Goal: Information Seeking & Learning: Learn about a topic

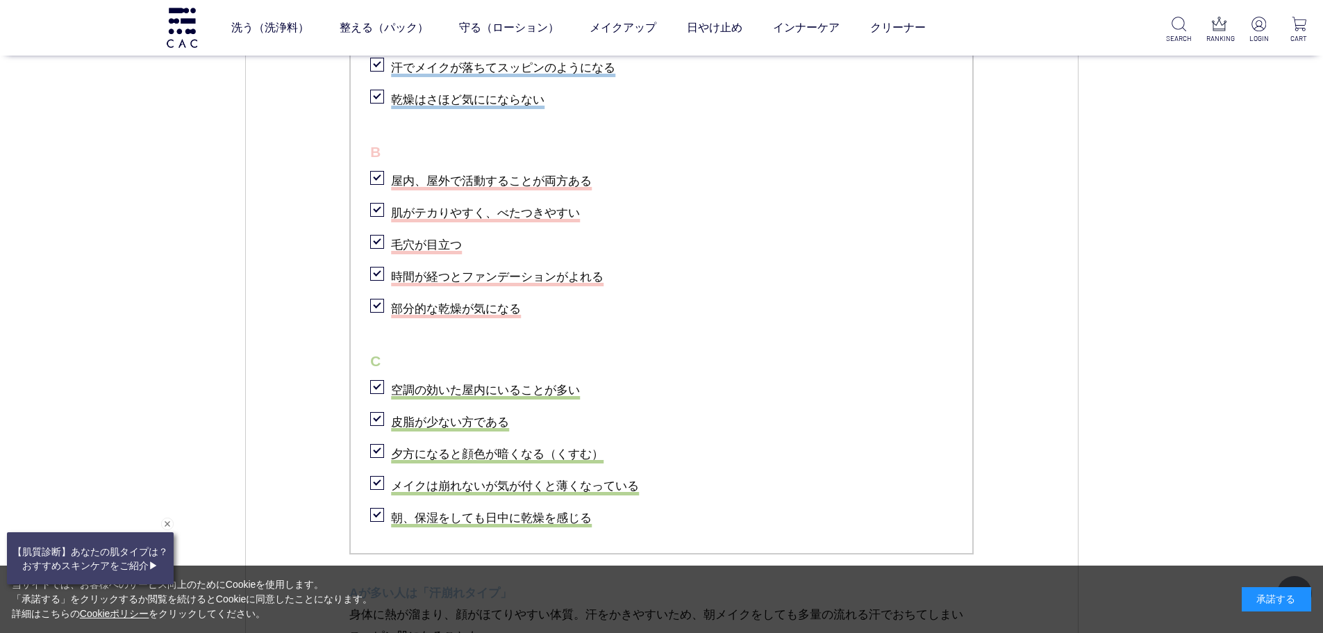
scroll to position [1375, 0]
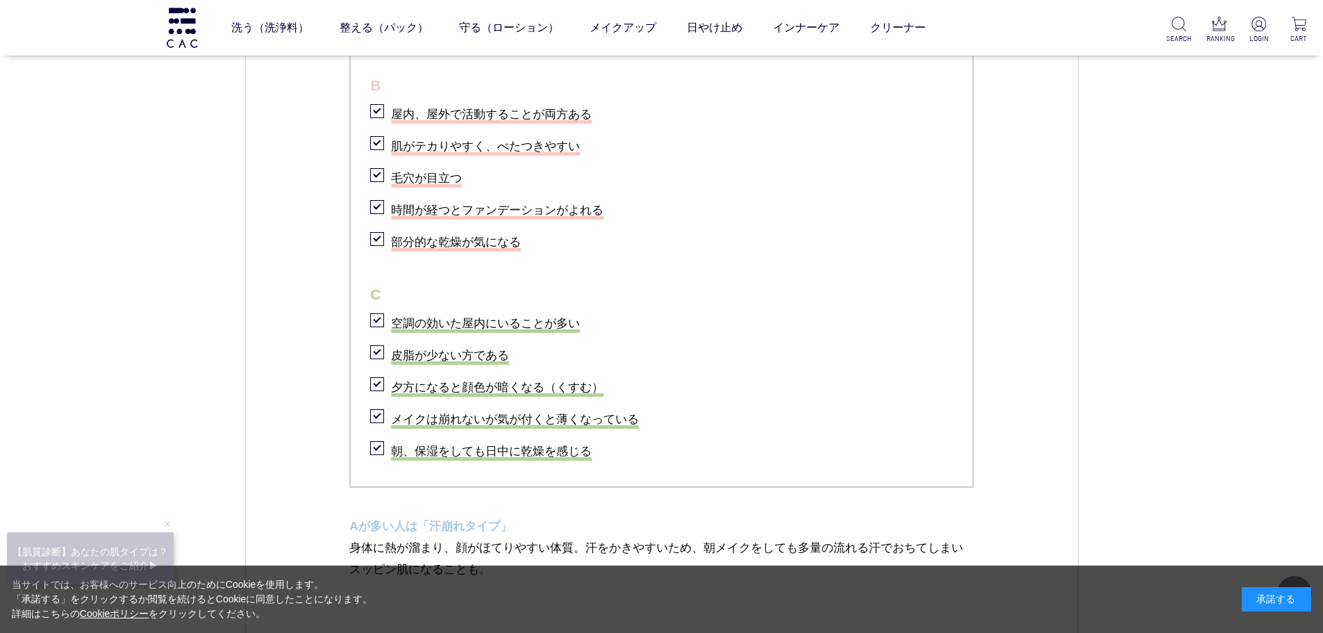
click at [898, 233] on li "部分的な乾燥が気になる" at bounding box center [661, 240] width 583 height 28
drag, startPoint x: 790, startPoint y: 373, endPoint x: 932, endPoint y: 355, distance: 142.8
click at [790, 373] on li "夕方になると顔色が暗くなる（くすむ）" at bounding box center [661, 385] width 583 height 28
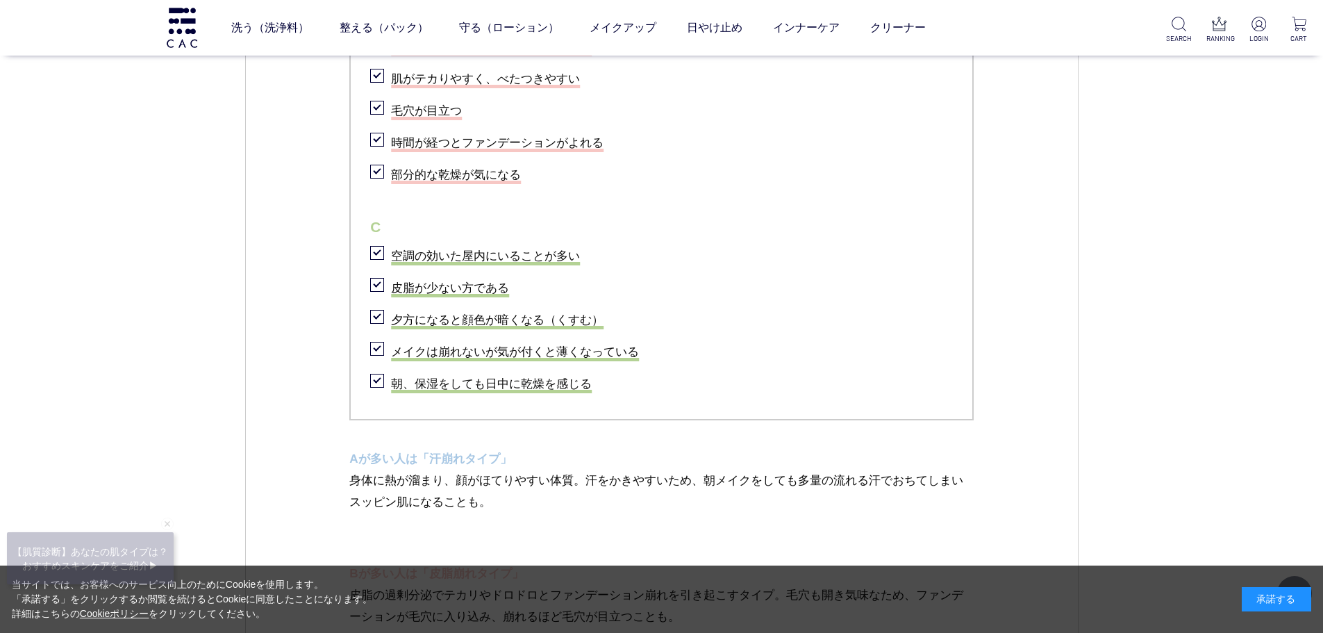
drag, startPoint x: 845, startPoint y: 258, endPoint x: 841, endPoint y: 251, distance: 7.5
click at [845, 257] on li "空調の効いた屋内にいることが多い" at bounding box center [661, 254] width 583 height 28
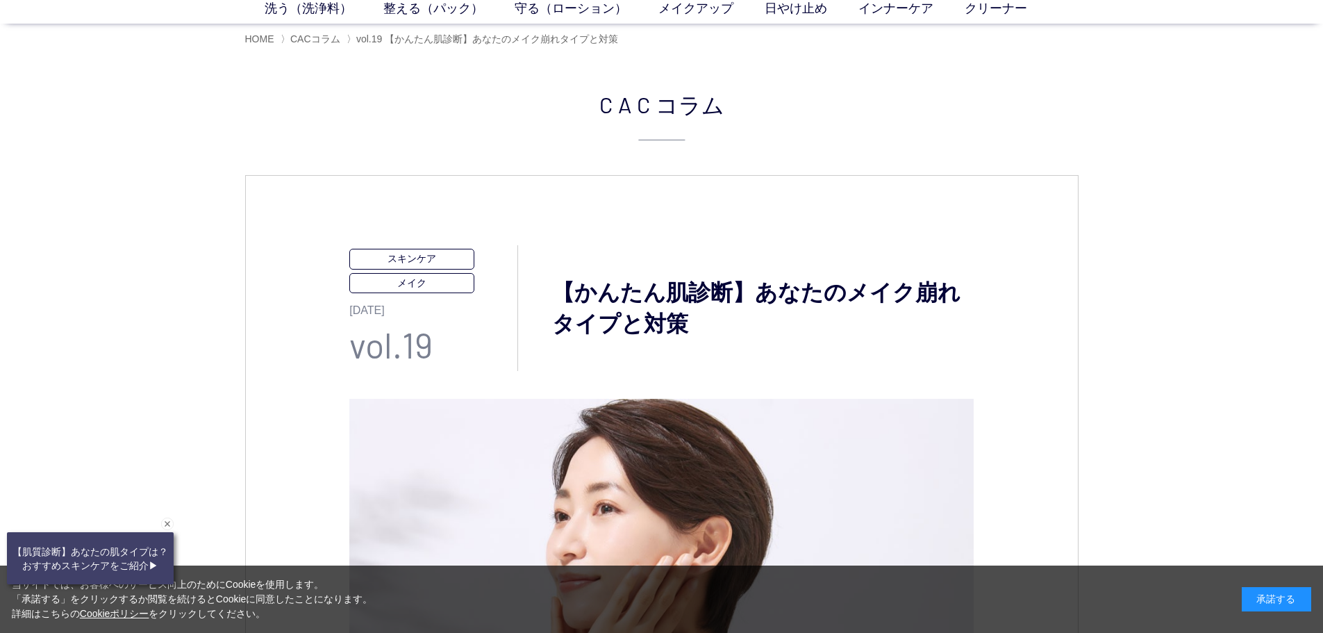
scroll to position [0, 0]
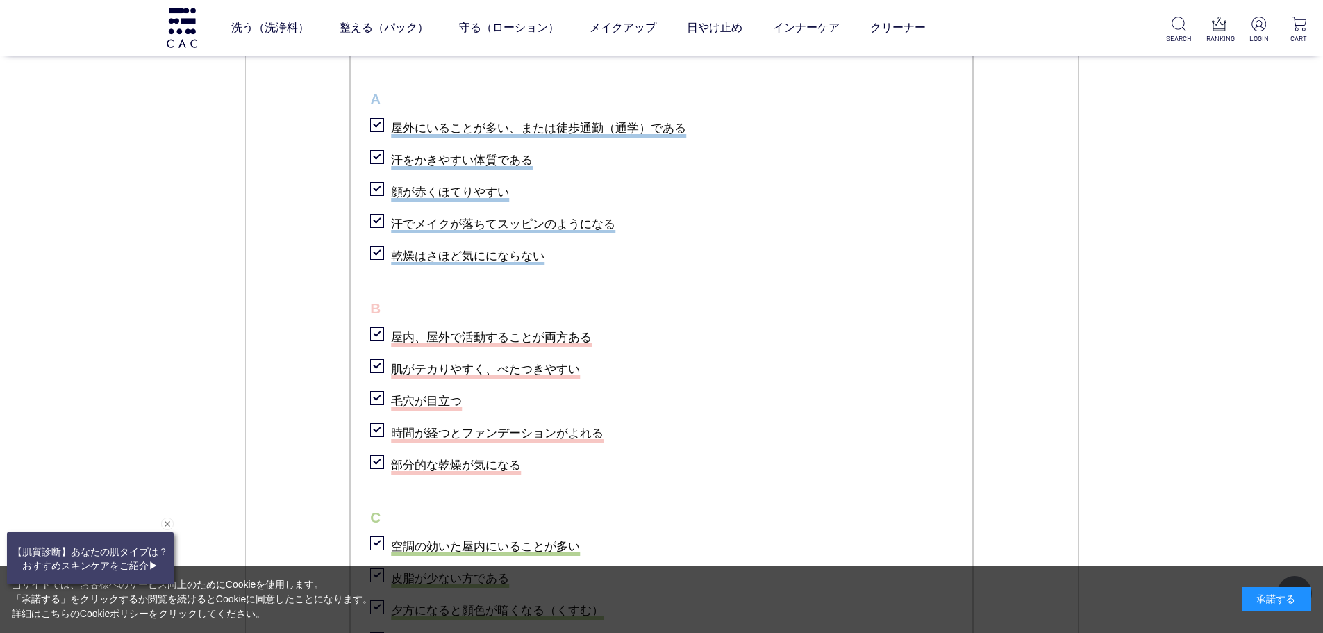
scroll to position [1174, 0]
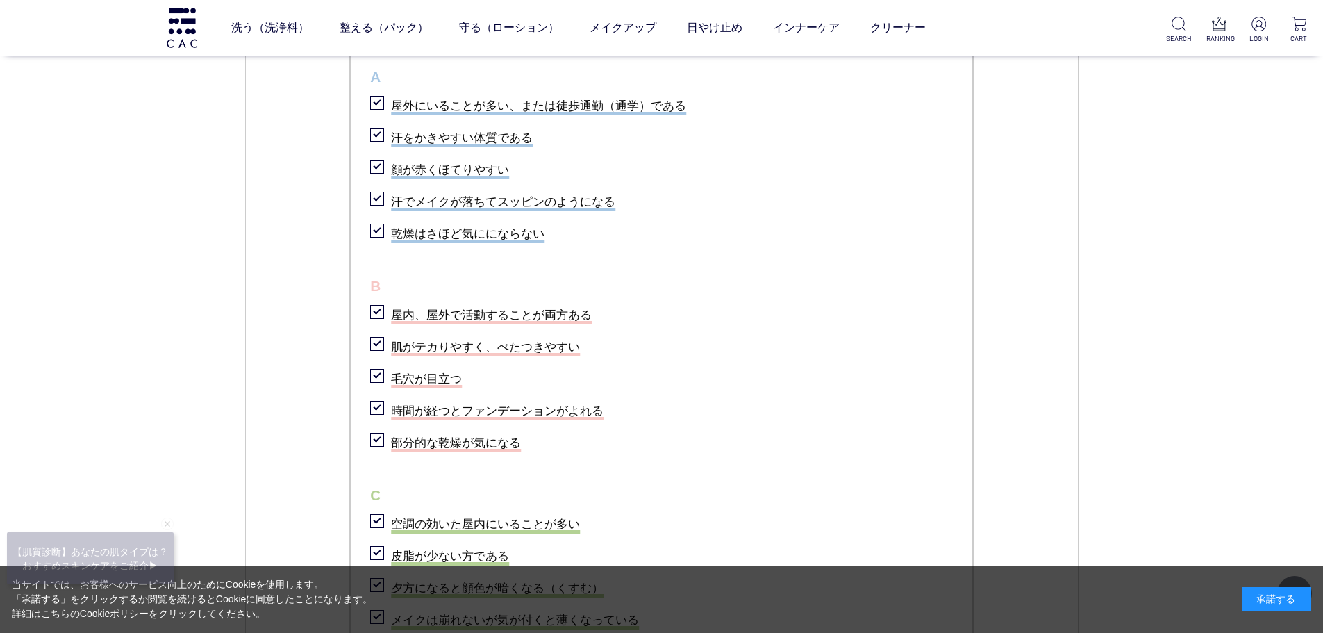
click at [733, 264] on ul "チェックリスト A 屋外にいることが多い、または徒歩通勤（通学）である 汗をかきやすい体質である 顔が赤くほてりやすい 汗でメイクが落ちてスッピンのようになる…" at bounding box center [661, 339] width 624 height 697
drag, startPoint x: 608, startPoint y: 433, endPoint x: 617, endPoint y: 397, distance: 36.5
click at [608, 433] on li "部分的な乾燥が気になる" at bounding box center [661, 440] width 583 height 28
drag, startPoint x: 621, startPoint y: 409, endPoint x: 392, endPoint y: 403, distance: 229.2
click at [392, 403] on li "時間が経つとファンデーションがよれる" at bounding box center [661, 408] width 583 height 28
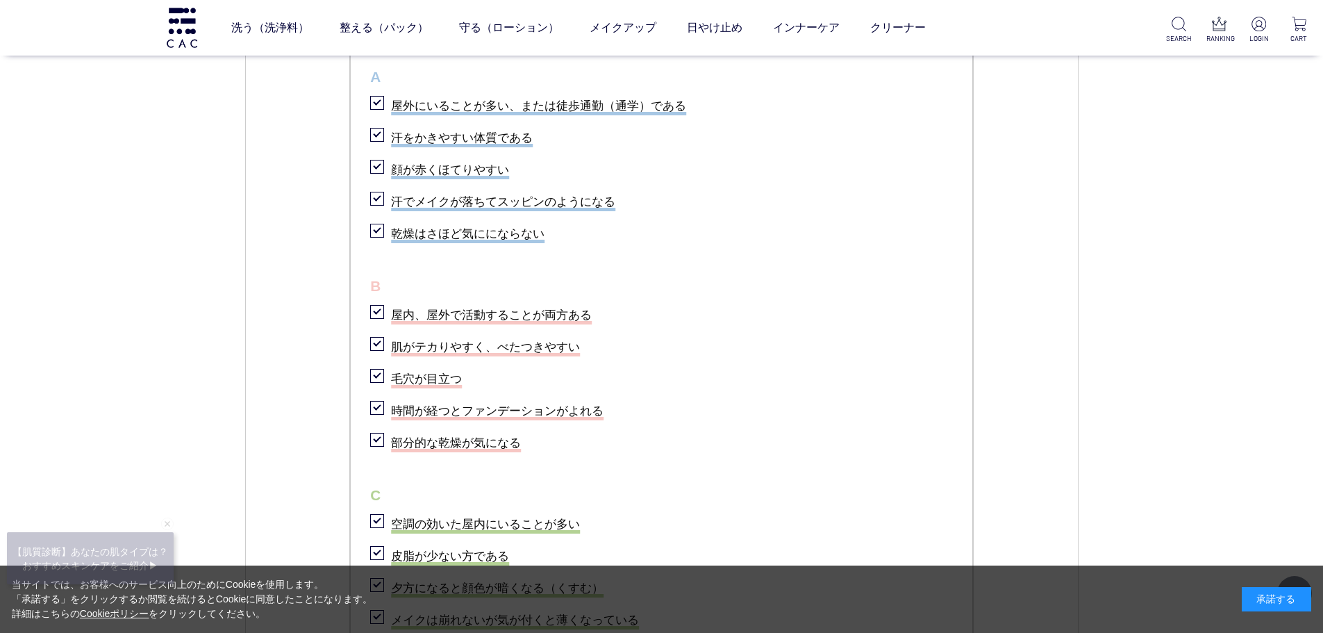
click at [666, 376] on li "毛穴が目立つ" at bounding box center [661, 376] width 583 height 28
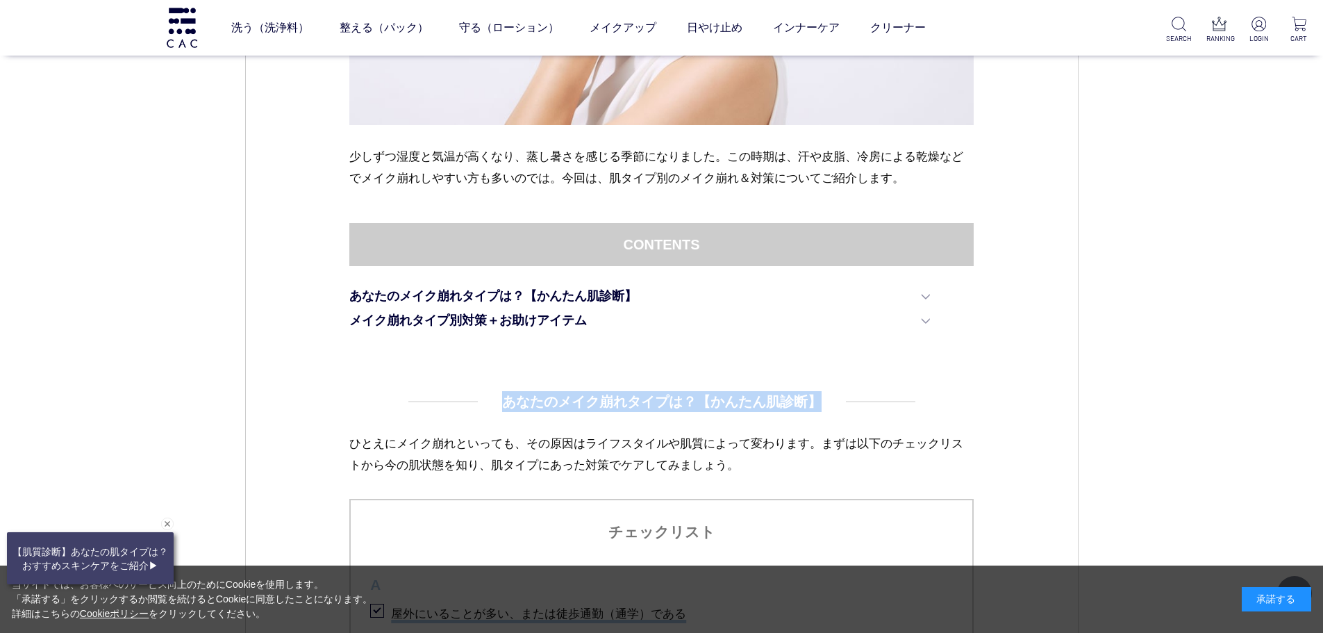
drag, startPoint x: 504, startPoint y: 398, endPoint x: 827, endPoint y: 399, distance: 322.9
copy h4 "あなたのメイク崩れタイプは？【かんたん肌診断】"
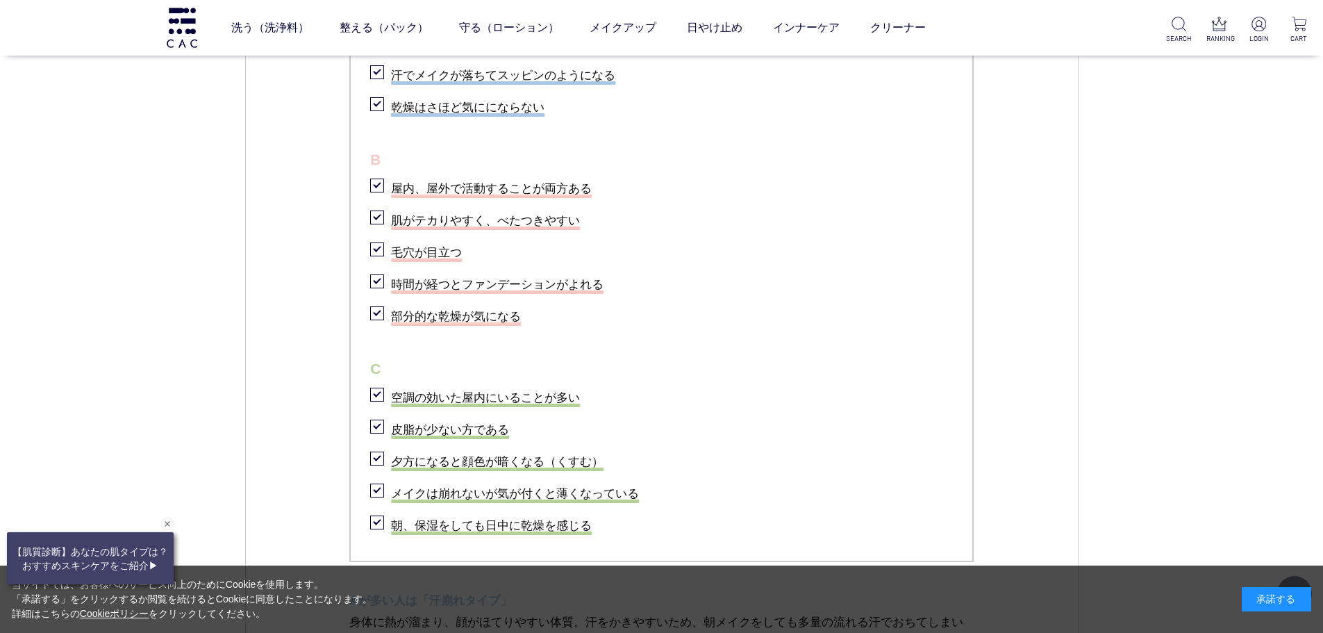
scroll to position [1294, 0]
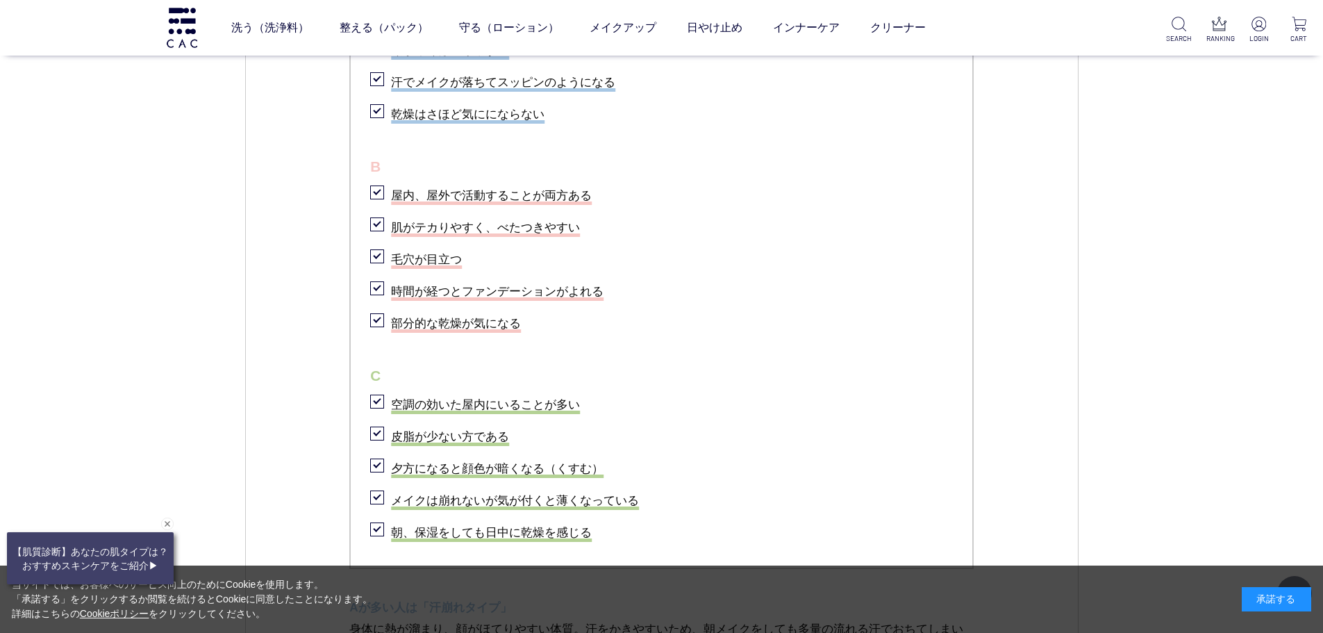
drag, startPoint x: 574, startPoint y: 328, endPoint x: 603, endPoint y: 314, distance: 32.6
click at [576, 328] on li "部分的な乾燥が気になる" at bounding box center [661, 321] width 583 height 28
drag, startPoint x: 632, startPoint y: 290, endPoint x: 395, endPoint y: 288, distance: 236.8
click at [395, 288] on li "時間が経つとファンデーションがよれる" at bounding box center [661, 289] width 583 height 28
copy li "時間が経つとファンデーションがよれる"
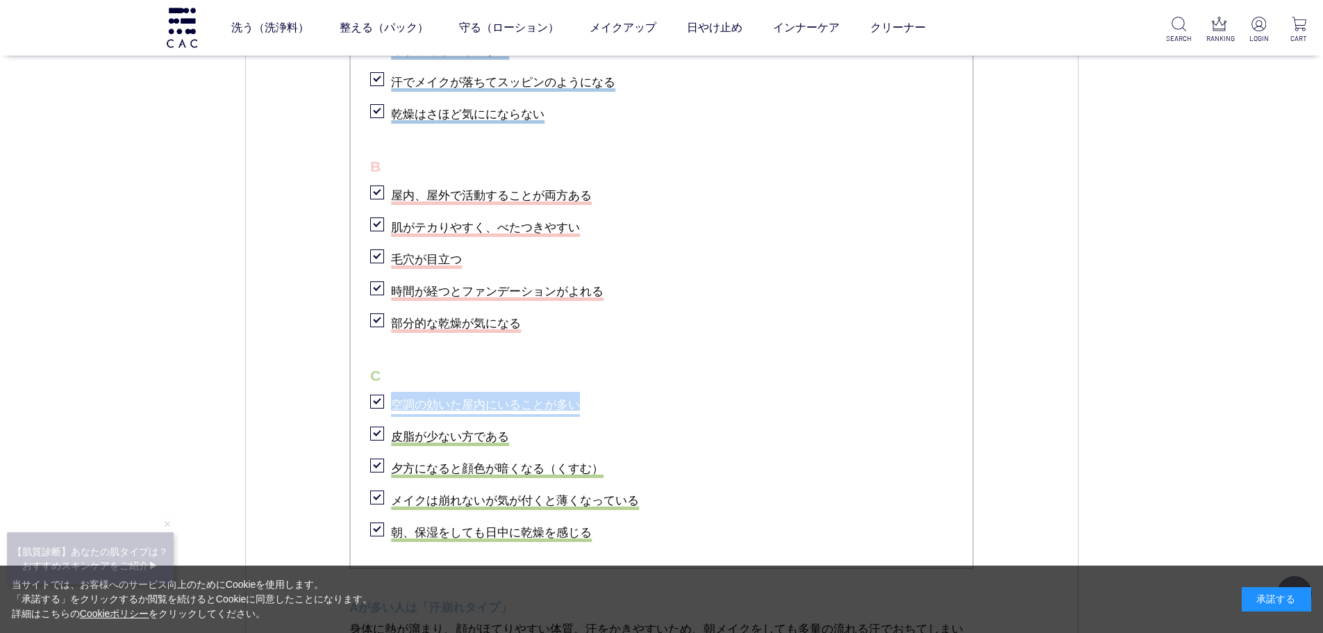
drag, startPoint x: 601, startPoint y: 394, endPoint x: 392, endPoint y: 405, distance: 209.9
click at [392, 405] on li "空調の効いた屋内にいることが多い" at bounding box center [661, 402] width 583 height 28
copy li "空調の効いた屋内にいることが多い"
click at [521, 446] on li "皮脂が少ない方である" at bounding box center [661, 434] width 583 height 28
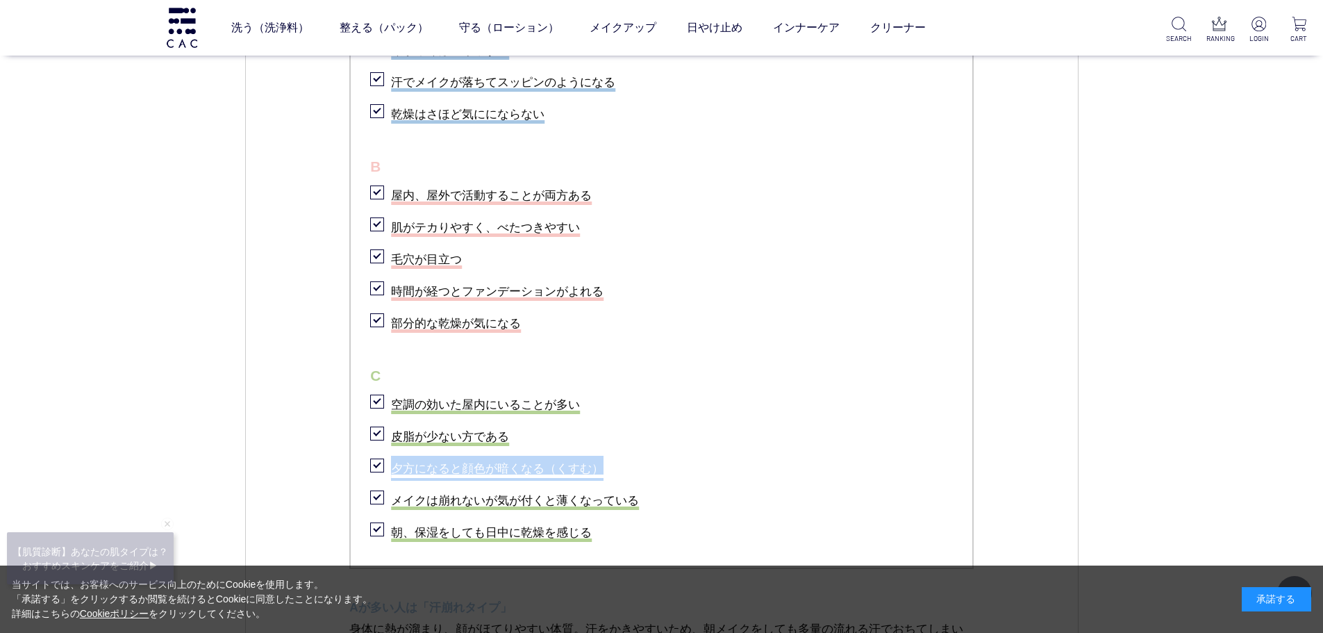
drag, startPoint x: 622, startPoint y: 459, endPoint x: 396, endPoint y: 457, distance: 225.7
click at [396, 457] on li "夕方になると顔色が暗くなる（くすむ）" at bounding box center [661, 466] width 583 height 28
copy li "夕方になると顔色が暗くなる（くすむ）"
drag, startPoint x: 773, startPoint y: 250, endPoint x: 876, endPoint y: 57, distance: 218.4
click at [773, 250] on li "毛穴が目立つ" at bounding box center [661, 257] width 583 height 28
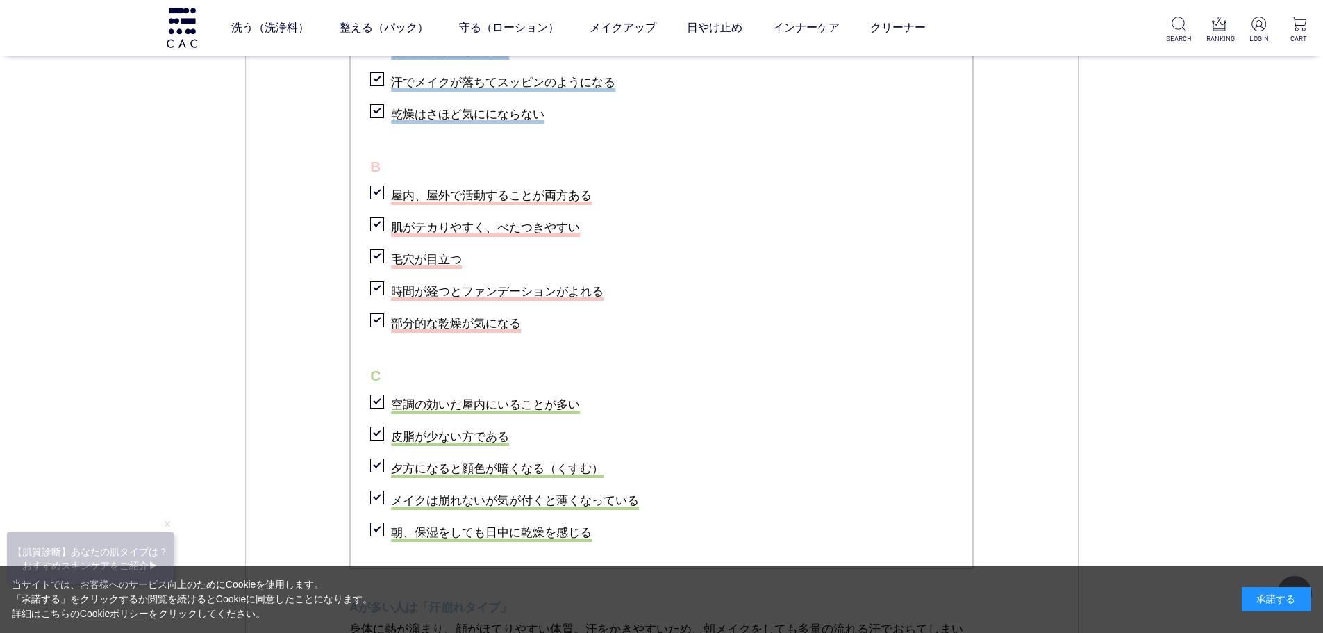
click at [723, 290] on li "時間が経つとファンデーションがよれる" at bounding box center [661, 289] width 583 height 28
click at [790, 325] on li "部分的な乾燥が気になる" at bounding box center [661, 321] width 583 height 28
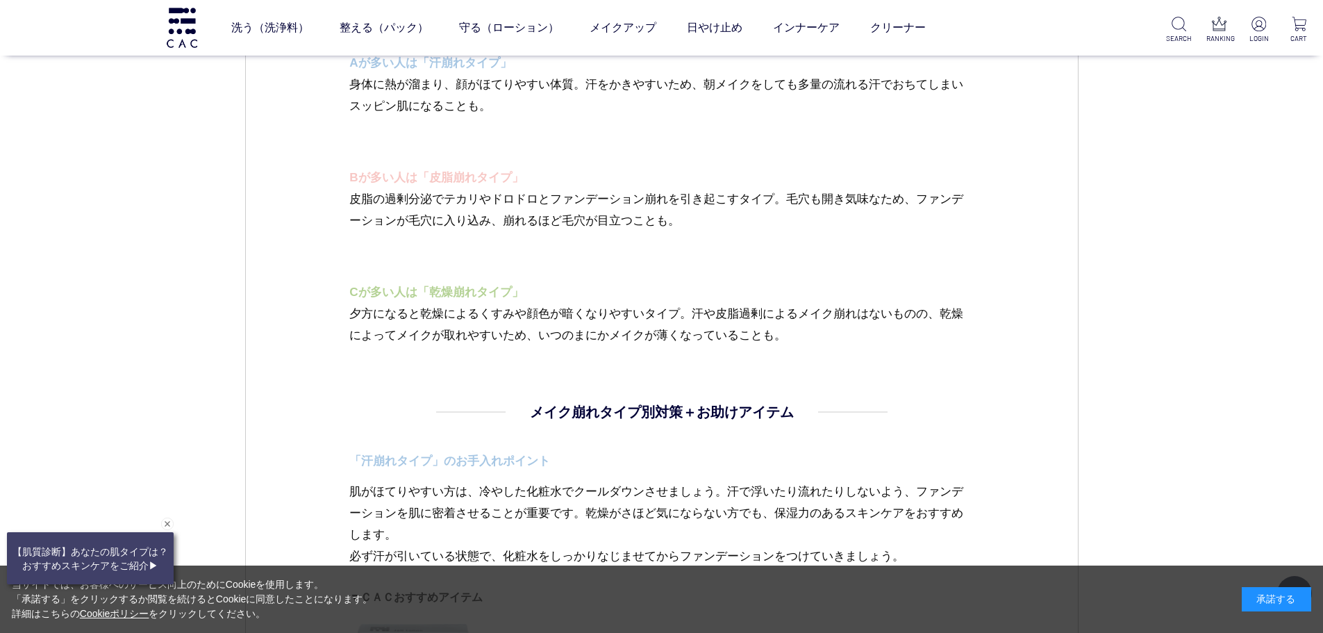
scroll to position [1815, 0]
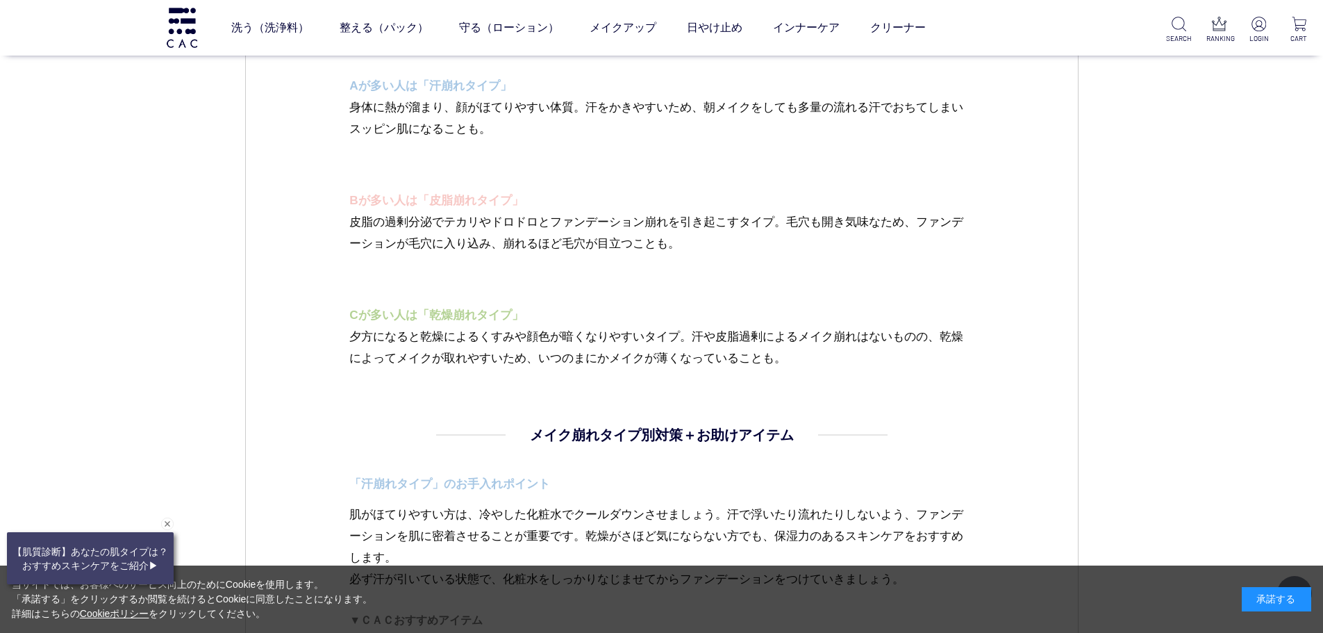
drag, startPoint x: 674, startPoint y: 231, endPoint x: 694, endPoint y: 273, distance: 46.6
click at [674, 231] on p "皮脂の過剰分泌でテカリやドロドロとファンデーション崩れを引き起こすタイプ。毛穴も開き気味なため、ファンデーションが毛穴に入り込み、崩れるほど毛穴が目立つことも。" at bounding box center [661, 243] width 624 height 65
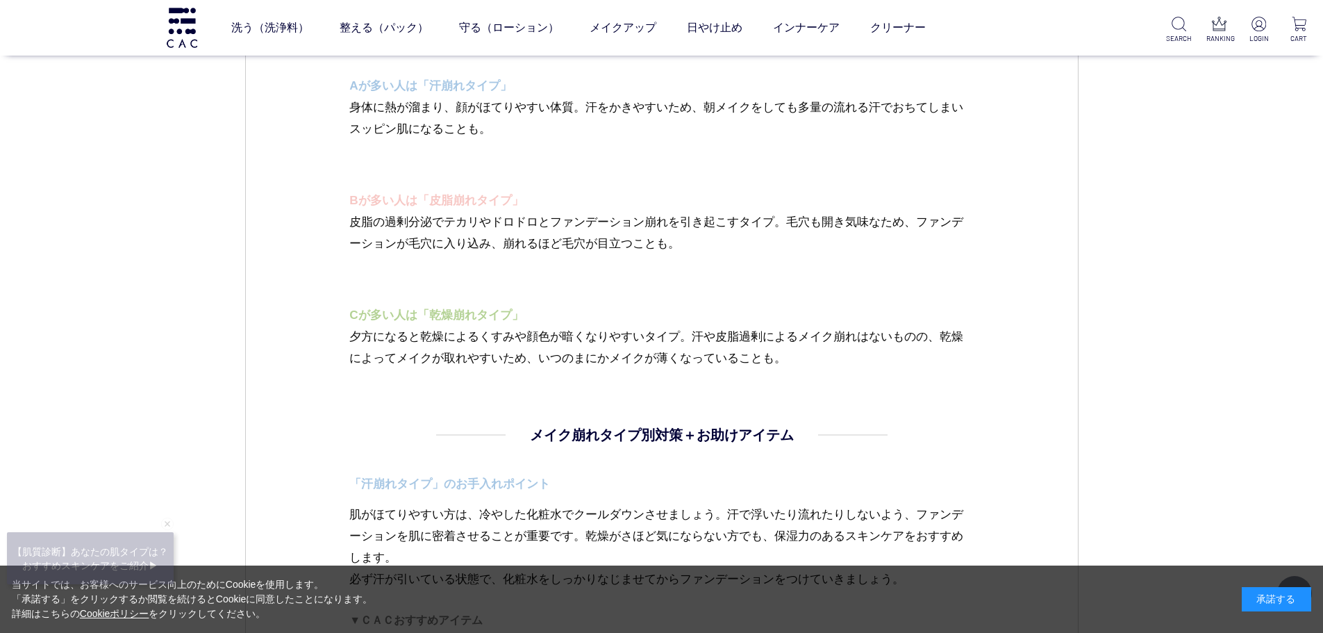
click at [589, 206] on p "Bが多い人は「皮脂崩れタイプ」" at bounding box center [661, 201] width 624 height 22
click at [830, 247] on p "皮脂の過剰分泌でテカリやドロドロとファンデーション崩れを引き起こすタイプ。毛穴も開き気味なため、ファンデーションが毛穴に入り込み、崩れるほど毛穴が目立つことも。" at bounding box center [661, 243] width 624 height 65
click at [389, 272] on p "皮脂の過剰分泌でテカリやドロドロとファンデーション崩れを引き起こすタイプ。毛穴も開き気味なため、ファンデーションが毛穴に入り込み、崩れるほど毛穴が目立つことも。" at bounding box center [661, 243] width 624 height 65
click at [410, 253] on p "皮脂の過剰分泌でテカリやドロドロとファンデーション崩れを引き起こすタイプ。毛穴も開き気味なため、ファンデーションが毛穴に入り込み、崩れるほど毛穴が目立つことも。" at bounding box center [661, 243] width 624 height 65
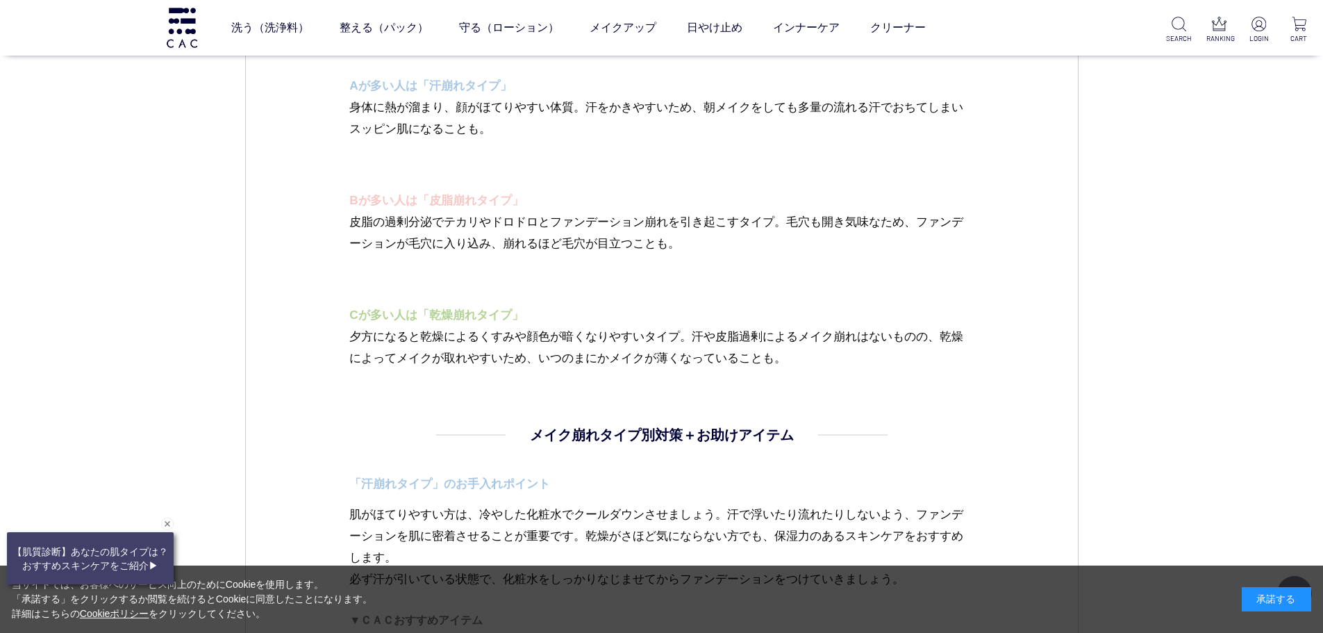
scroll to position [1746, 0]
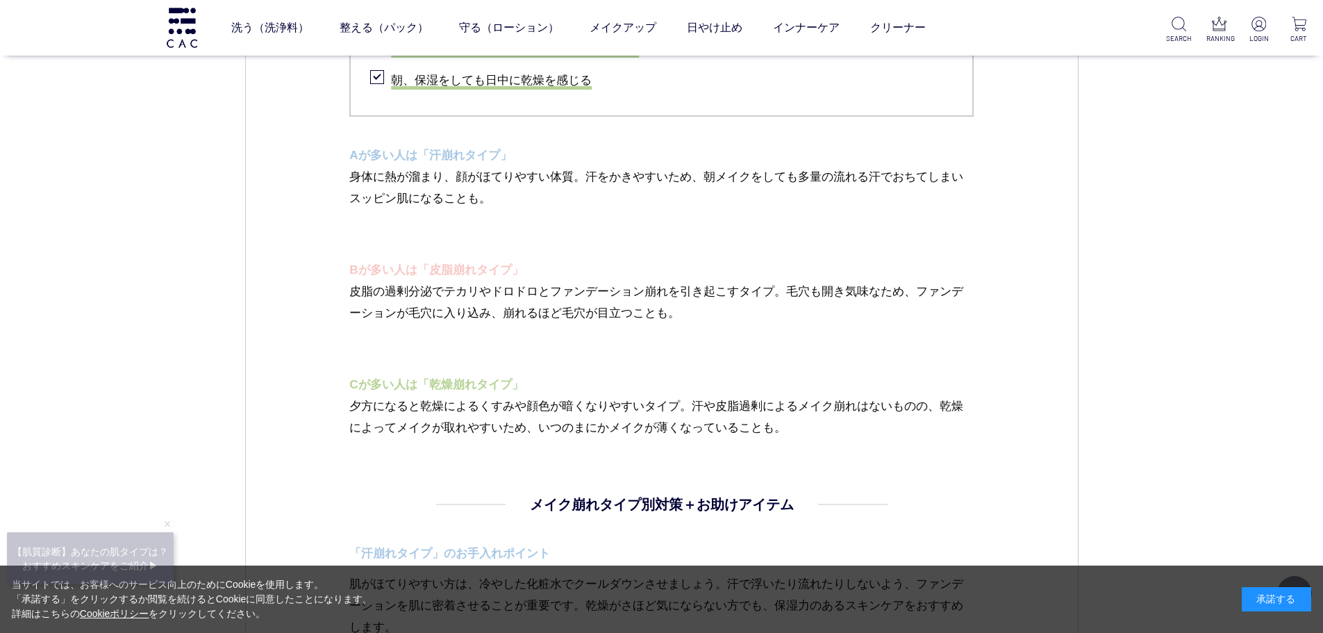
drag, startPoint x: 492, startPoint y: 360, endPoint x: 515, endPoint y: 379, distance: 30.0
click at [517, 380] on p "Cが多い人は「乾燥崩れタイプ」" at bounding box center [661, 385] width 624 height 22
click at [678, 307] on p "皮脂の過剰分泌でテカリやドロドロとファンデーション崩れを引き起こすタイプ。毛穴も開き気味なため、ファンデーションが毛穴に入り込み、崩れるほど毛穴が目立つことも。" at bounding box center [661, 313] width 624 height 65
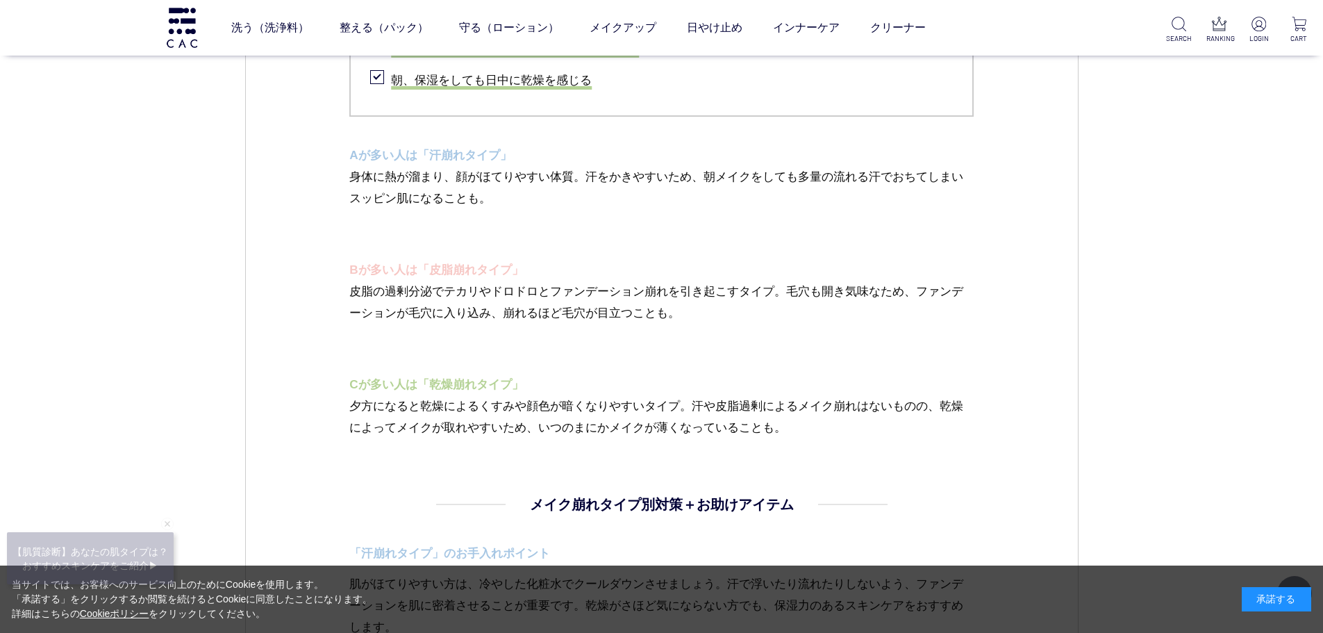
click at [603, 312] on p "皮脂の過剰分泌でテカリやドロドロとファンデーション崩れを引き起こすタイプ。毛穴も開き気味なため、ファンデーションが毛穴に入り込み、崩れるほど毛穴が目立つことも。" at bounding box center [661, 313] width 624 height 65
click at [578, 282] on p "皮脂の過剰分泌でテカリやドロドロとファンデーション崩れを引き起こすタイプ。毛穴も開き気味なため、ファンデーションが毛穴に入り込み、崩れるほど毛穴が目立つことも。" at bounding box center [661, 313] width 624 height 65
click at [601, 342] on p "皮脂の過剰分泌でテカリやドロドロとファンデーション崩れを引き起こすタイプ。毛穴も開き気味なため、ファンデーションが毛穴に入り込み、崩れるほど毛穴が目立つことも。" at bounding box center [661, 313] width 624 height 65
drag, startPoint x: 678, startPoint y: 303, endPoint x: 711, endPoint y: 338, distance: 47.6
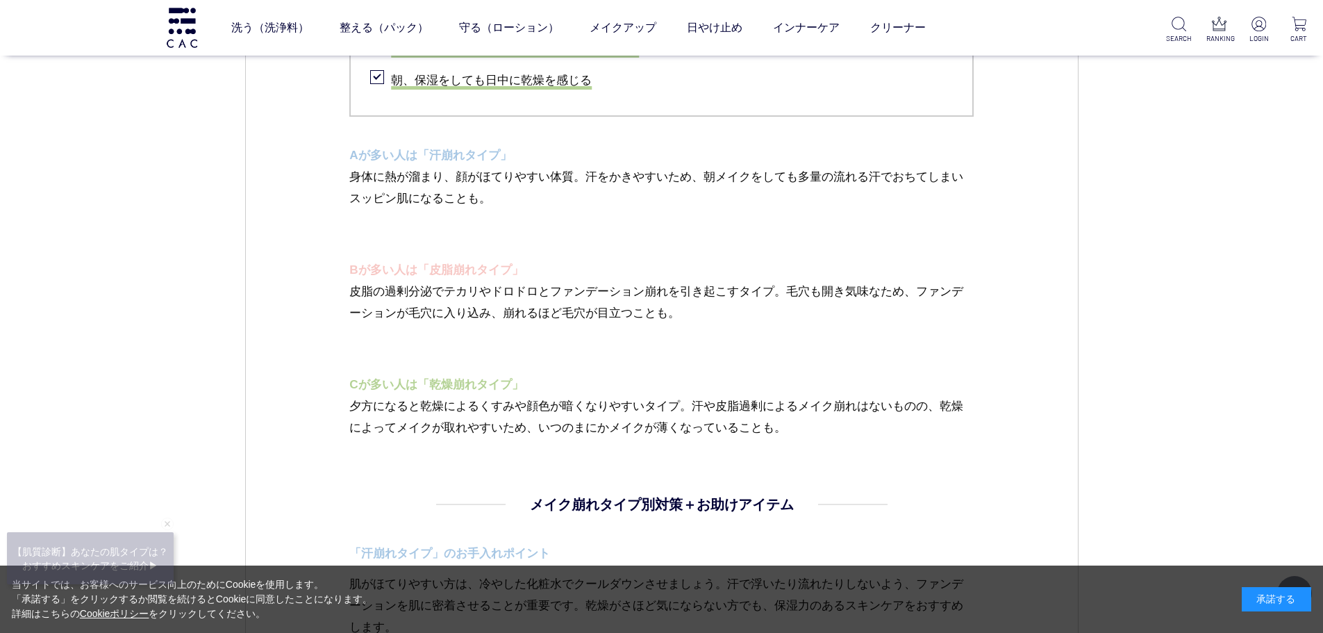
click at [679, 304] on p "皮脂の過剰分泌でテカリやドロドロとファンデーション崩れを引き起こすタイプ。毛穴も開き気味なため、ファンデーションが毛穴に入り込み、崩れるほど毛穴が目立つことも。" at bounding box center [661, 313] width 624 height 65
click at [777, 325] on p "皮脂の過剰分泌でテカリやドロドロとファンデーション崩れを引き起こすタイプ。毛穴も開き気味なため、ファンデーションが毛穴に入り込み、崩れるほど毛穴が目立つことも。" at bounding box center [661, 313] width 624 height 65
click at [515, 383] on p "Cが多い人は「乾燥崩れタイプ」" at bounding box center [661, 385] width 624 height 22
click at [523, 343] on p "皮脂の過剰分泌でテカリやドロドロとファンデーション崩れを引き起こすタイプ。毛穴も開き気味なため、ファンデーションが毛穴に入り込み、崩れるほど毛穴が目立つことも。" at bounding box center [661, 313] width 624 height 65
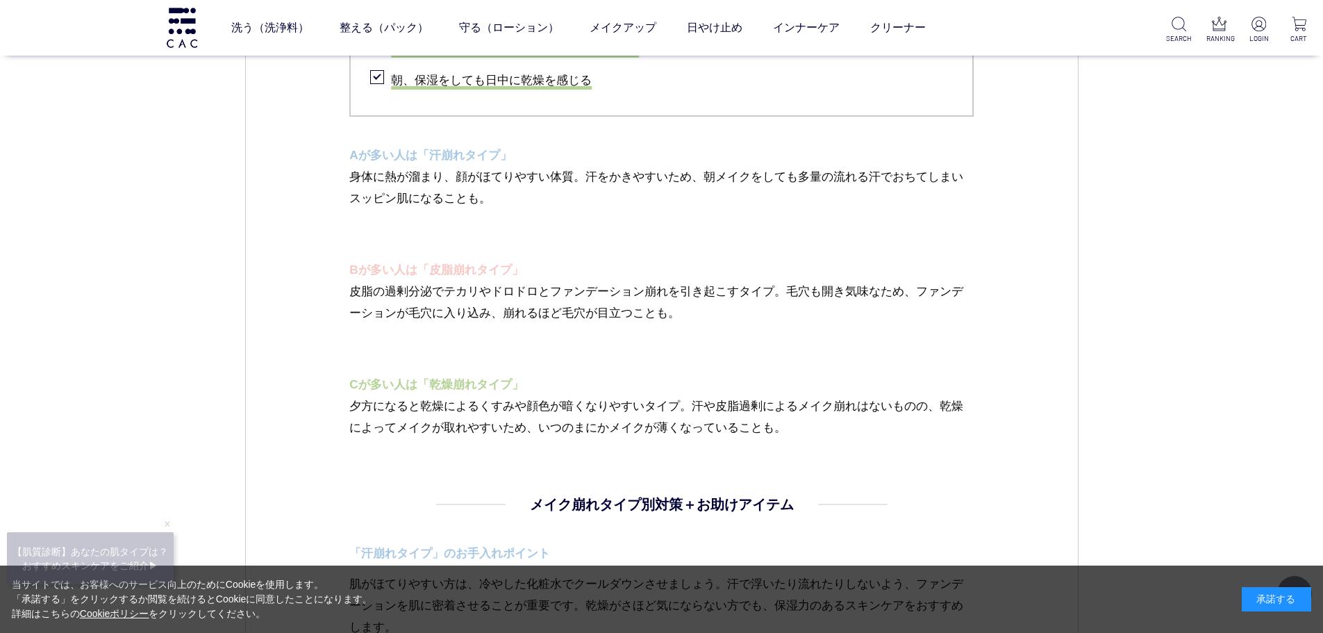
click at [608, 284] on p "皮脂の過剰分泌でテカリやドロドロとファンデーション崩れを引き起こすタイプ。毛穴も開き気味なため、ファンデーションが毛穴に入り込み、崩れるほど毛穴が目立つことも。" at bounding box center [661, 313] width 624 height 65
click at [621, 315] on p "皮脂の過剰分泌でテカリやドロドロとファンデーション崩れを引き起こすタイプ。毛穴も開き気味なため、ファンデーションが毛穴に入り込み、崩れるほど毛穴が目立つことも。" at bounding box center [661, 313] width 624 height 65
drag, startPoint x: 531, startPoint y: 269, endPoint x: 315, endPoint y: 264, distance: 216.0
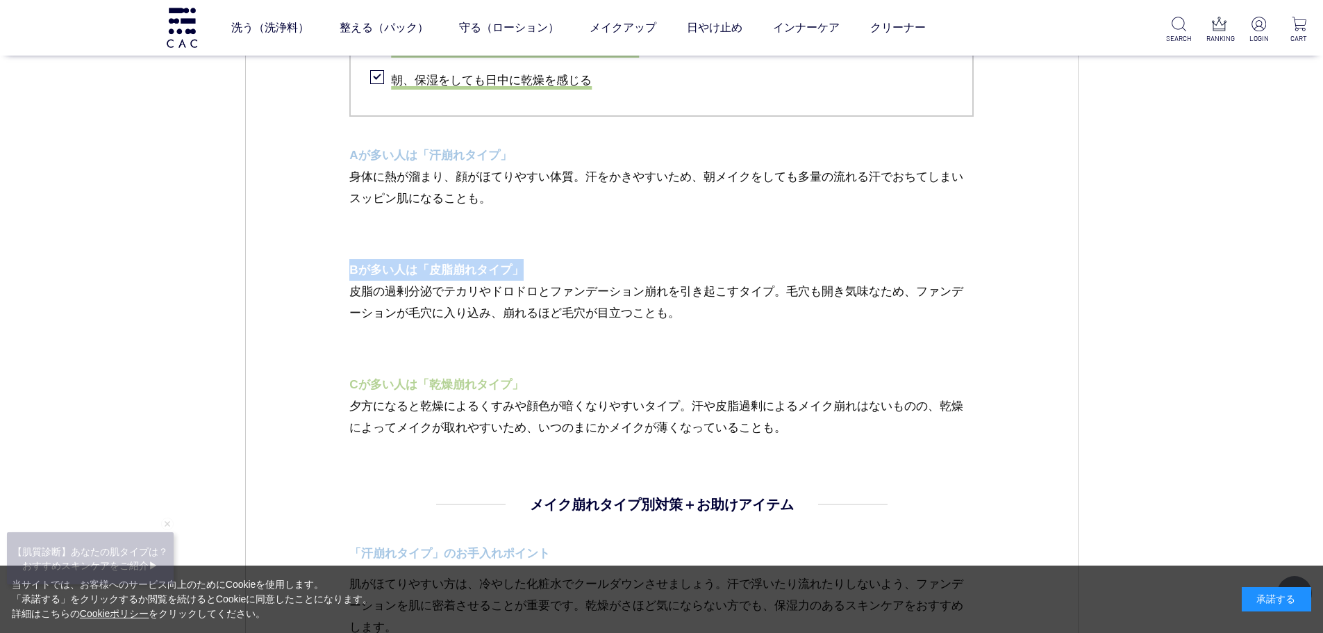
copy p "Bが多い人は「皮脂崩れタイプ」"
click at [758, 328] on p "皮脂の過剰分泌でテカリやドロドロとファンデーション崩れを引き起こすタイプ。毛穴も開き気味なため、ファンデーションが毛穴に入り込み、崩れるほど毛穴が目立つことも。" at bounding box center [661, 313] width 624 height 65
drag, startPoint x: 787, startPoint y: 285, endPoint x: 805, endPoint y: 303, distance: 26.0
click at [805, 303] on p "皮脂の過剰分泌でテカリやドロドロとファンデーション崩れを引き起こすタイプ。毛穴も開き気味なため、ファンデーションが毛穴に入り込み、崩れるほど毛穴が目立つことも。" at bounding box center [661, 313] width 624 height 65
copy p "毛穴も開き気味なため、ファンデーションが毛穴に入り込み、崩れるほど毛穴が目立つことも。"
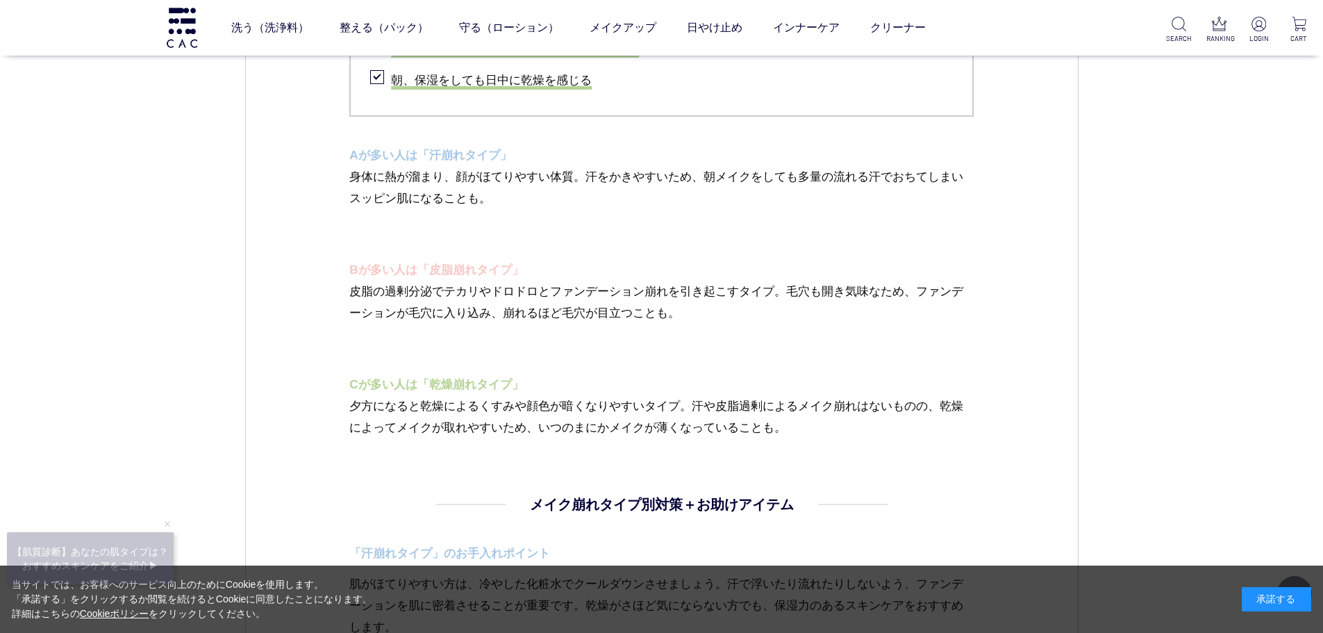
click at [421, 278] on p "Bが多い人は「皮脂崩れタイプ」" at bounding box center [661, 270] width 624 height 22
drag, startPoint x: 386, startPoint y: 293, endPoint x: 793, endPoint y: 285, distance: 407.0
click at [793, 285] on p "皮脂の過剰分泌でテカリやドロドロとファンデーション崩れを引き起こすタイプ。毛穴も開き気味なため、ファンデーションが毛穴に入り込み、崩れるほど毛穴が目立つことも。" at bounding box center [661, 313] width 624 height 65
copy p "過剰分泌でテカリやドロドロとファンデーション崩れを引き起こすタイプ。"
drag, startPoint x: 564, startPoint y: 305, endPoint x: 478, endPoint y: 296, distance: 85.9
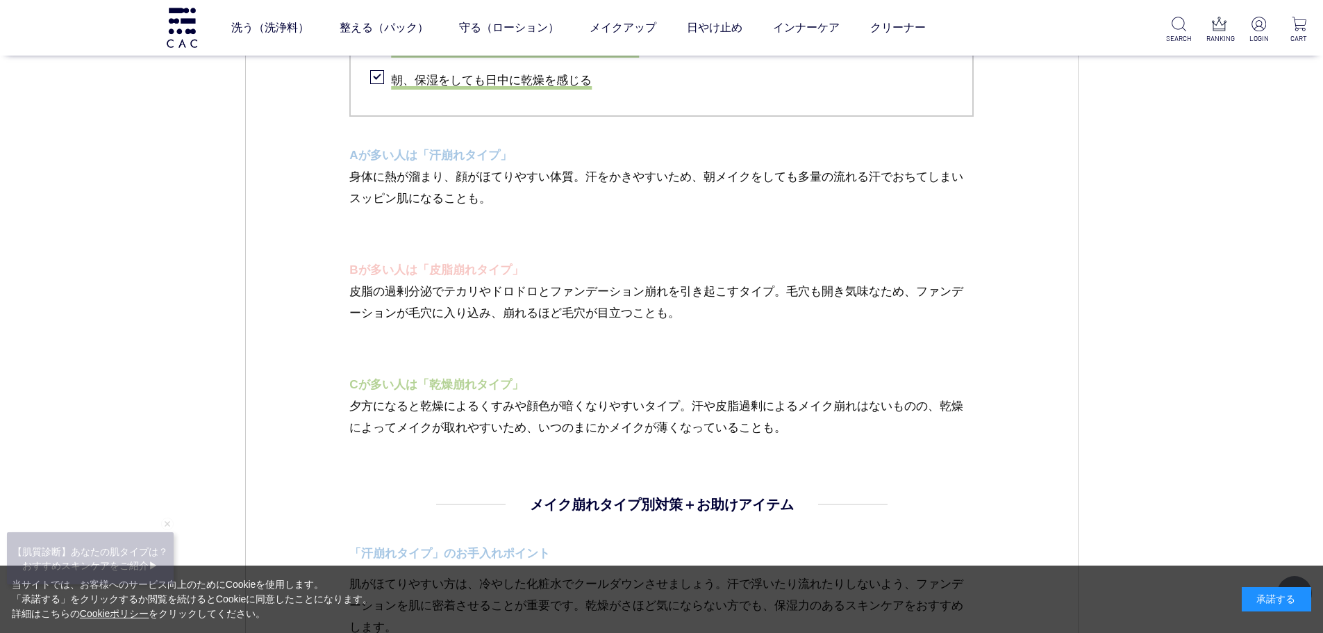
click at [562, 305] on p "皮脂の過剰分泌でテカリやドロドロとファンデーション崩れを引き起こすタイプ。毛穴も開き気味なため、ファンデーションが毛穴に入り込み、崩れるほど毛穴が目立つことも。" at bounding box center [661, 313] width 624 height 65
drag, startPoint x: 446, startPoint y: 293, endPoint x: 788, endPoint y: 285, distance: 342.4
click at [788, 285] on p "皮脂の過剰分泌でテカリやドロドロとファンデーション崩れを引き起こすタイプ。毛穴も開き気味なため、ファンデーションが毛穴に入り込み、崩れるほど毛穴が目立つことも。" at bounding box center [661, 313] width 624 height 65
copy p "テカリやドロドロとファンデーション崩れを引き起こすタイプ。"
click at [758, 337] on p "皮脂の過剰分泌でテカリやドロドロとファンデーション崩れを引き起こすタイプ。毛穴も開き気味なため、ファンデーションが毛穴に入り込み、崩れるほど毛穴が目立つことも。" at bounding box center [661, 313] width 624 height 65
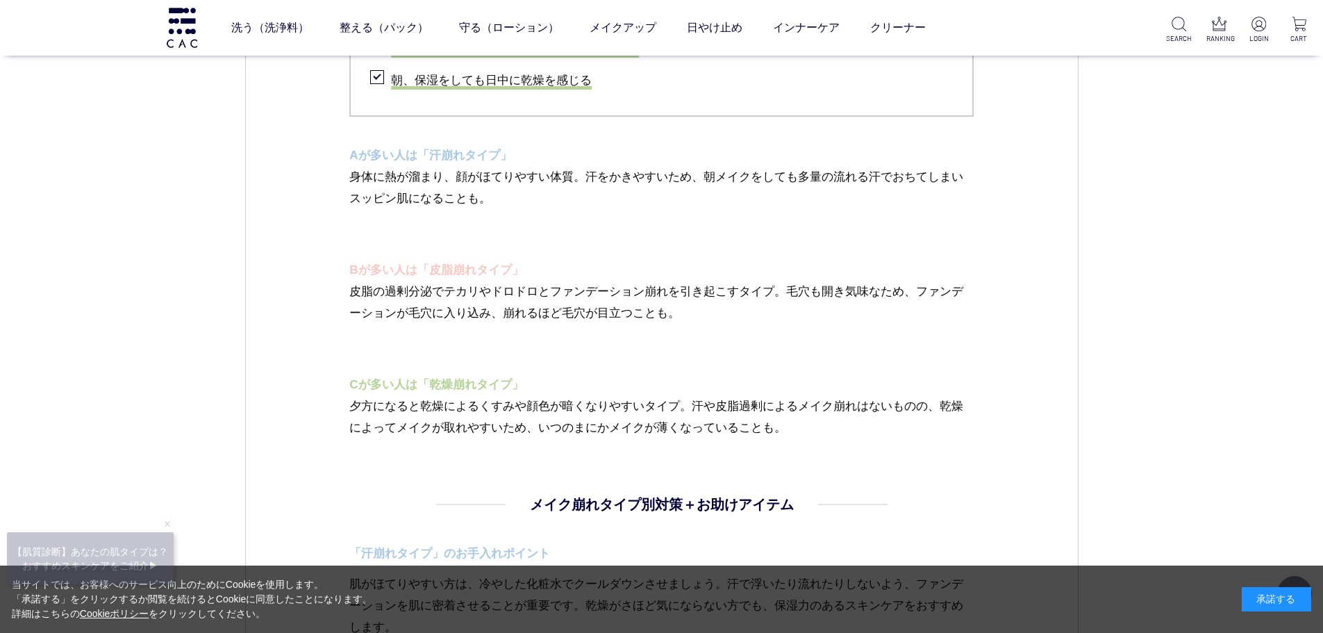
click at [584, 224] on p "身体に熱が溜まり、顔がほてりやすい体質。汗をかきやすいため、朝メイクをしても多量の流れる汗でおちてしまいスッピン肌になることも。" at bounding box center [661, 198] width 624 height 65
click at [848, 323] on p "皮脂の過剰分泌でテカリやドロドロとファンデーション崩れを引き起こすタイプ。毛穴も開き気味なため、ファンデーションが毛穴に入り込み、崩れるほど毛穴が目立つことも。" at bounding box center [661, 313] width 624 height 65
click at [856, 340] on p "皮脂の過剰分泌でテカリやドロドロとファンデーション崩れを引き起こすタイプ。毛穴も開き気味なため、ファンデーションが毛穴に入り込み、崩れるほど毛穴が目立つことも。" at bounding box center [661, 313] width 624 height 65
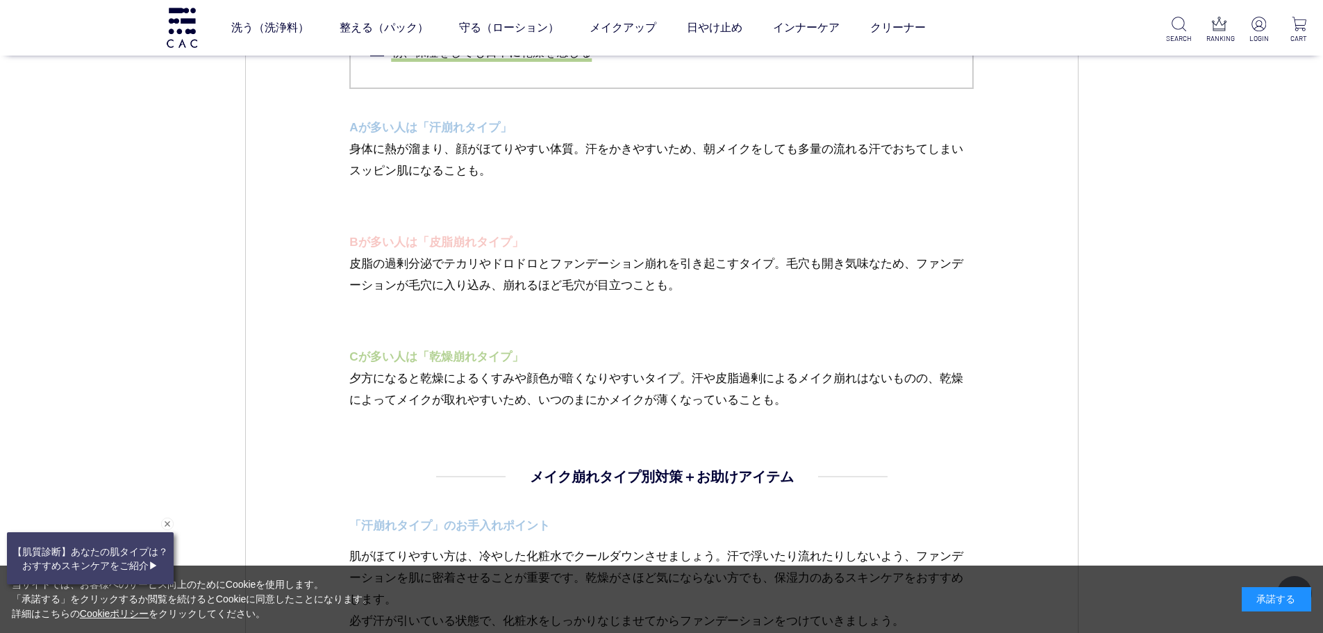
click at [783, 359] on p "Cが多い人は「乾燥崩れタイプ」" at bounding box center [661, 357] width 624 height 22
drag, startPoint x: 401, startPoint y: 308, endPoint x: 439, endPoint y: 335, distance: 45.8
click at [403, 308] on p "皮脂の過剰分泌でテカリやドロドロとファンデーション崩れを引き起こすタイプ。毛穴も開き気味なため、ファンデーションが毛穴に入り込み、崩れるほど毛穴が目立つことも。" at bounding box center [661, 285] width 624 height 65
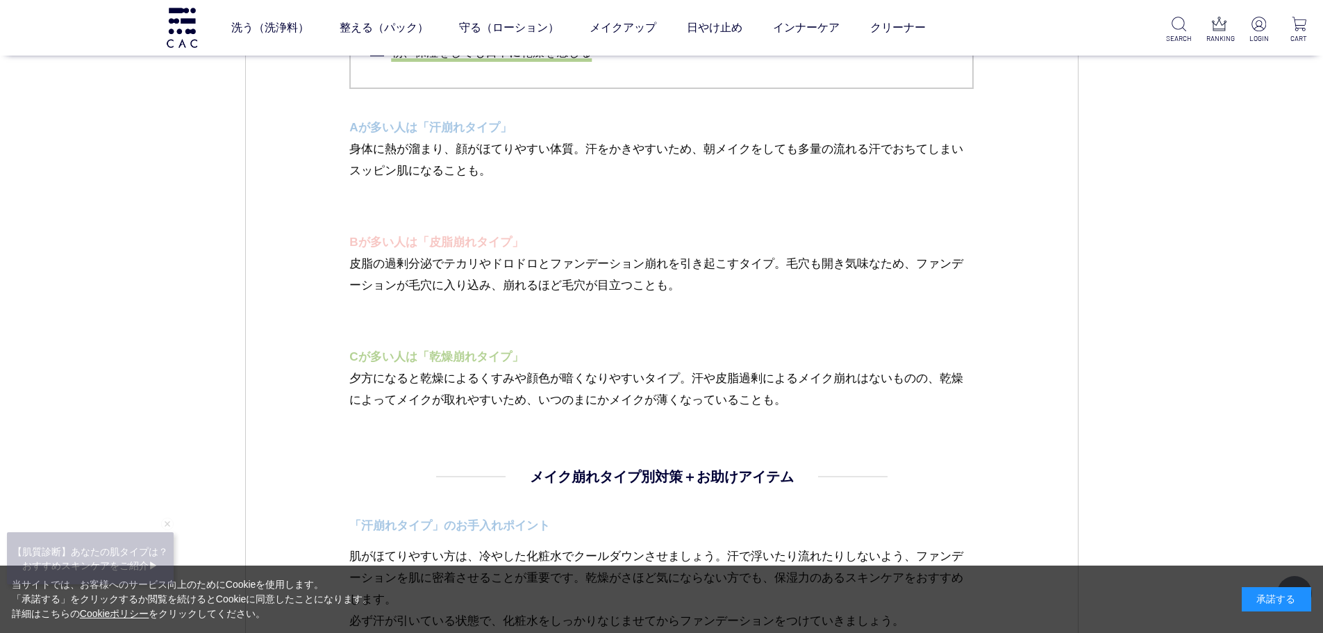
click at [708, 353] on p "Cが多い人は「乾燥崩れタイプ」" at bounding box center [661, 357] width 624 height 22
click at [571, 373] on p "夕方になると乾燥によるくすみや顔色が暗くなりやすいタイプ。汗や皮脂過剰によるメイク崩れはないものの、乾燥によってメイクが取れやすいため、いつのまにかメイクが薄…" at bounding box center [661, 388] width 624 height 43
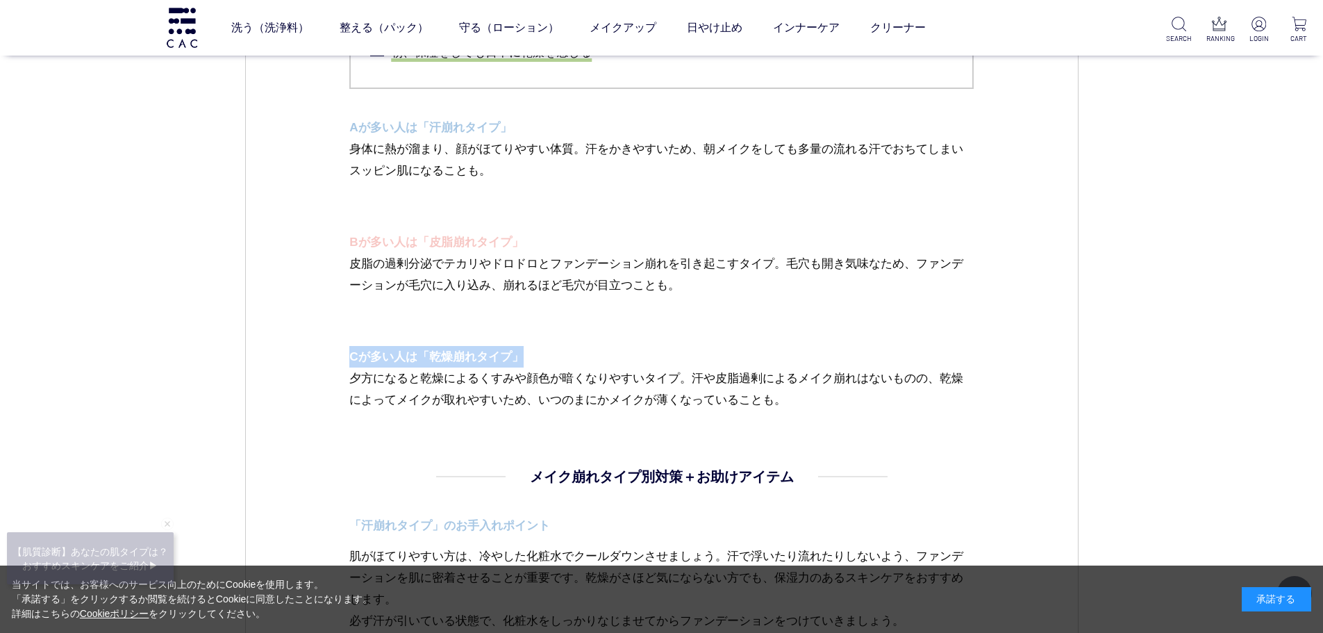
drag, startPoint x: 335, startPoint y: 350, endPoint x: 526, endPoint y: 351, distance: 190.9
copy p "Cが多い人は「乾燥崩れタイプ」"
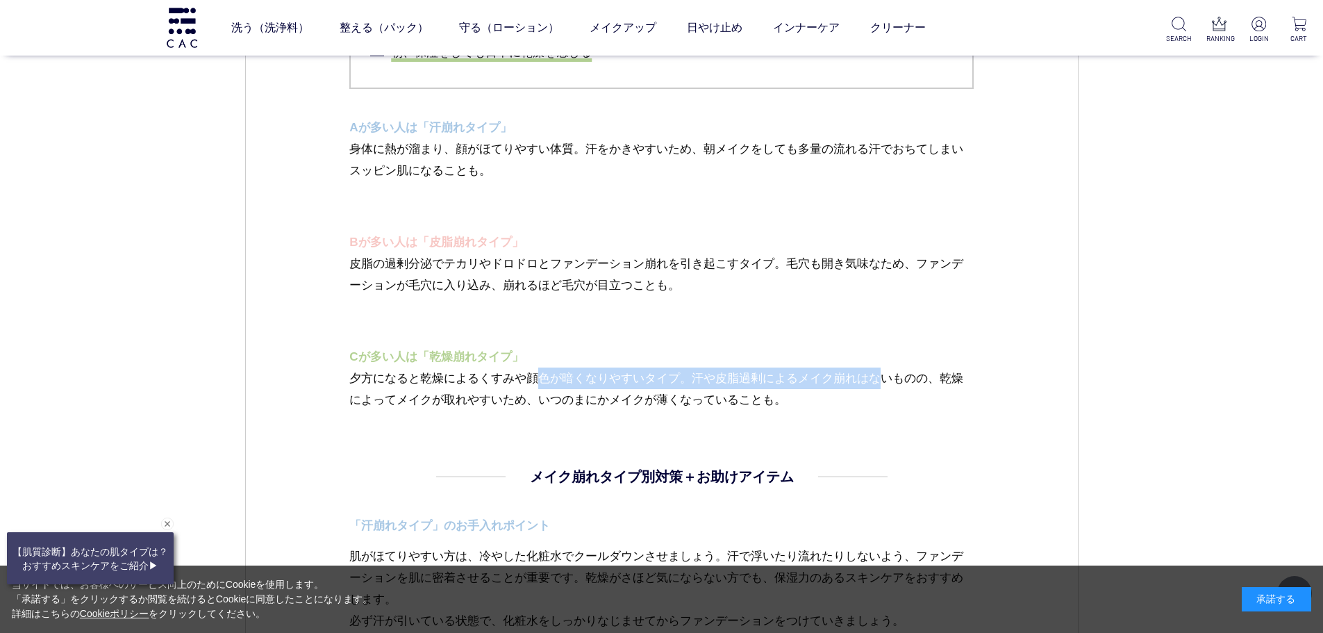
drag, startPoint x: 693, startPoint y: 380, endPoint x: 337, endPoint y: 383, distance: 356.2
copy p "夕方になると乾燥によるくすみや顔色が暗くなりやすいタイプ。"
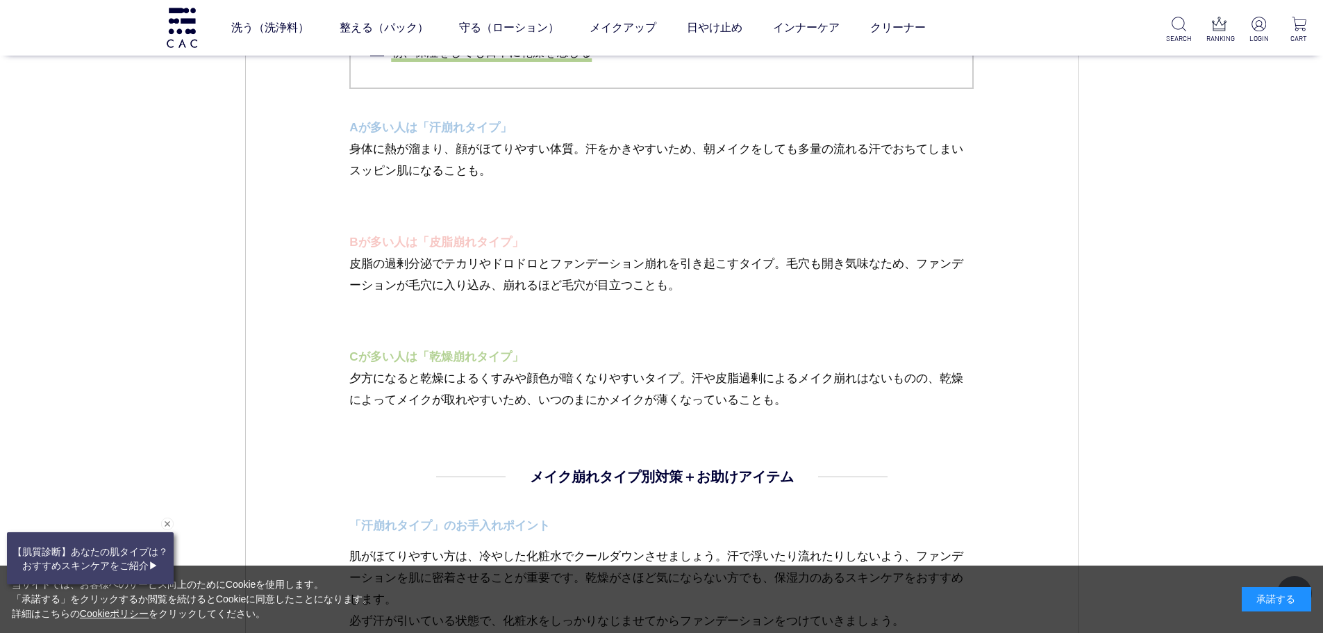
click at [473, 389] on p "夕方になると乾燥によるくすみや顔色が暗くなりやすいタイプ。汗や皮脂過剰によるメイク崩れはないものの、乾燥によってメイクが取れやすいため、いつのまにかメイクが薄…" at bounding box center [661, 388] width 624 height 43
click at [675, 312] on p "皮脂の過剰分泌でテカリやドロドロとファンデーション崩れを引き起こすタイプ。毛穴も開き気味なため、ファンデーションが毛穴に入り込み、崩れるほど毛穴が目立つことも。" at bounding box center [661, 285] width 624 height 65
click at [808, 258] on p "皮脂の過剰分泌でテカリやドロドロとファンデーション崩れを引き起こすタイプ。毛穴も開き気味なため、ファンデーションが毛穴に入り込み、崩れるほど毛穴が目立つことも。" at bounding box center [661, 285] width 624 height 65
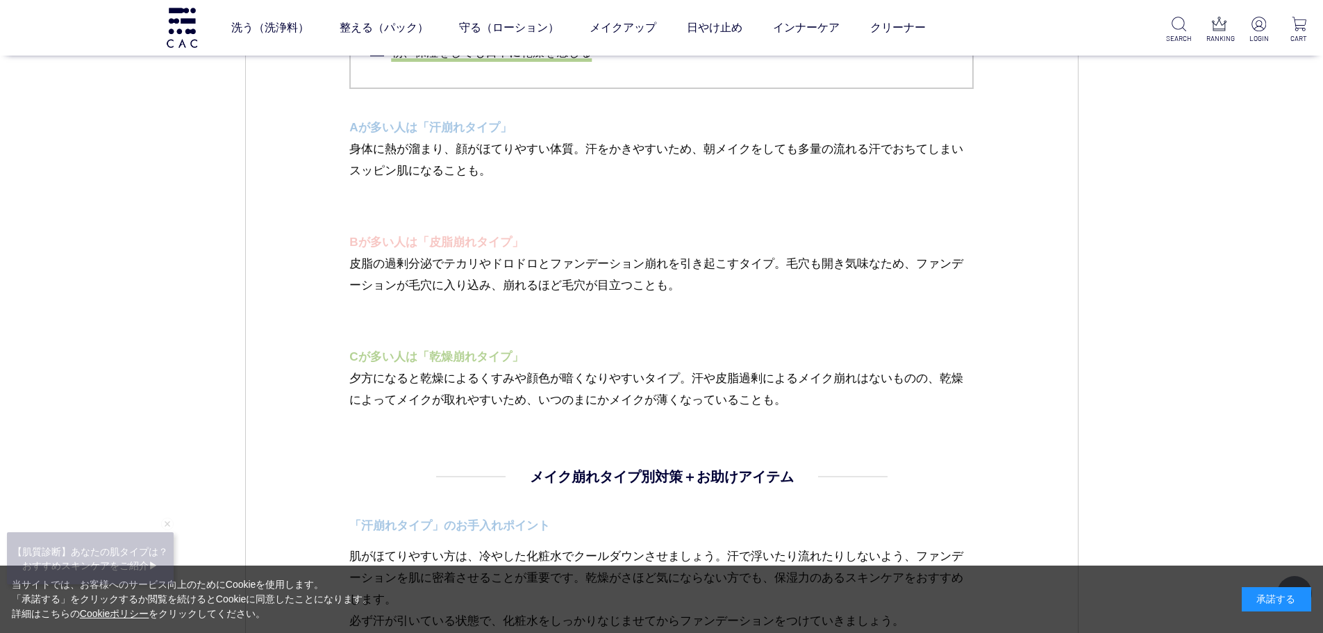
click at [1277, 594] on div "承諾する" at bounding box center [1275, 599] width 69 height 24
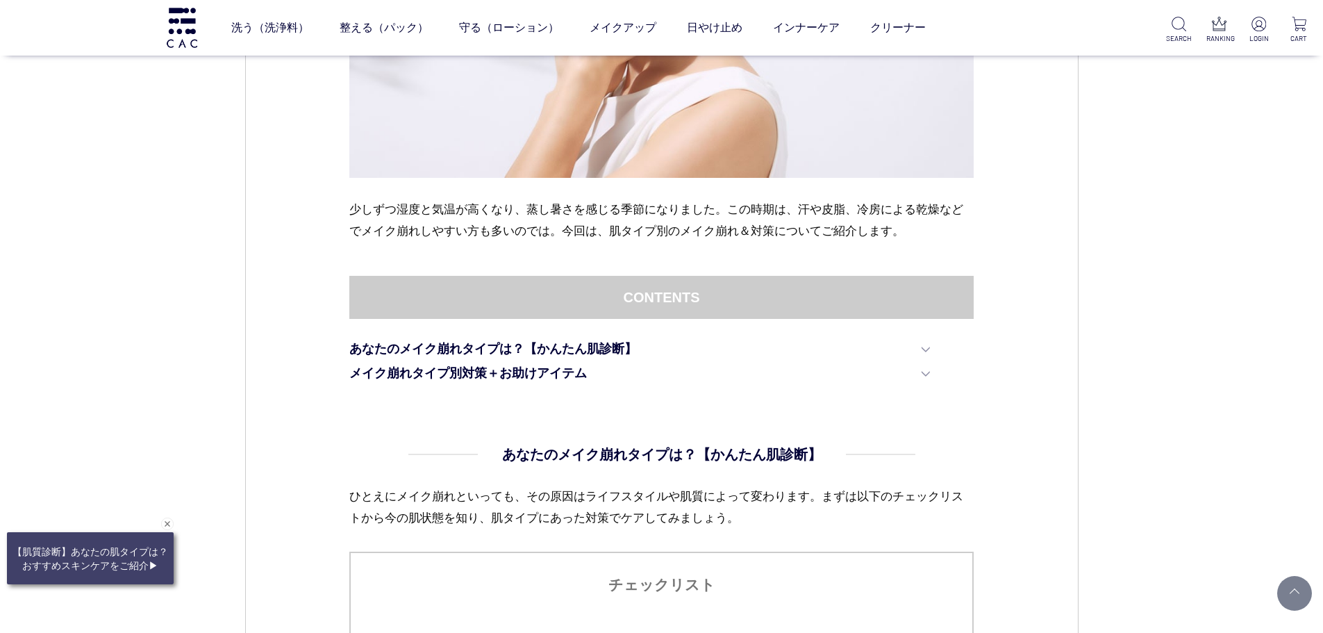
scroll to position [530, 0]
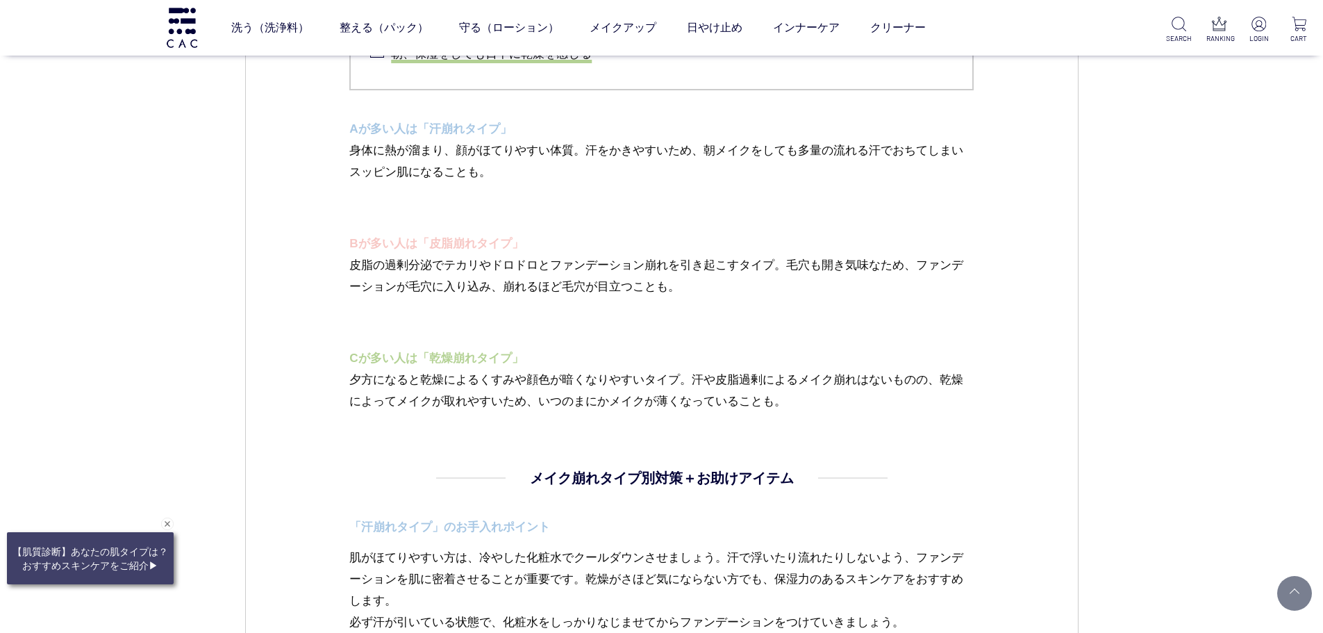
scroll to position [1757, 0]
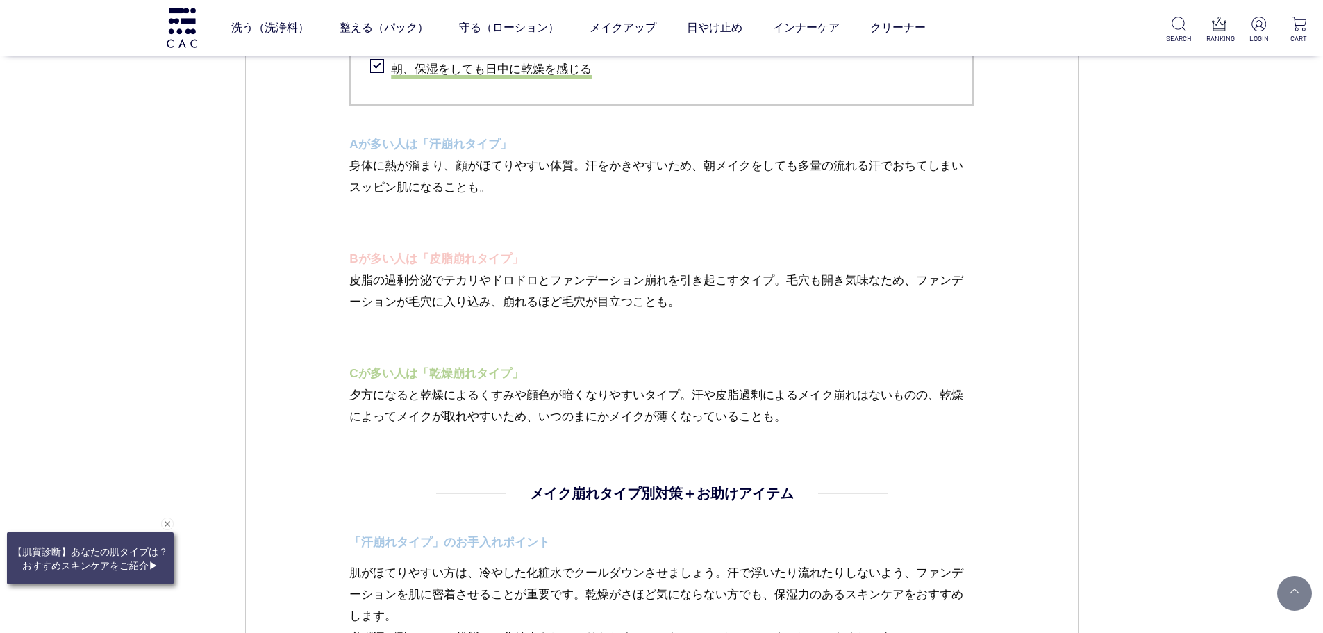
click at [524, 196] on p "身体に熱が溜まり、顔がほてりやすい体質。汗をかきやすいため、朝メイクをしても多量の流れる汗でおちてしまいスッピン肌になることも。" at bounding box center [661, 187] width 624 height 65
drag, startPoint x: 562, startPoint y: 233, endPoint x: 557, endPoint y: 228, distance: 7.4
